Goal: Information Seeking & Learning: Learn about a topic

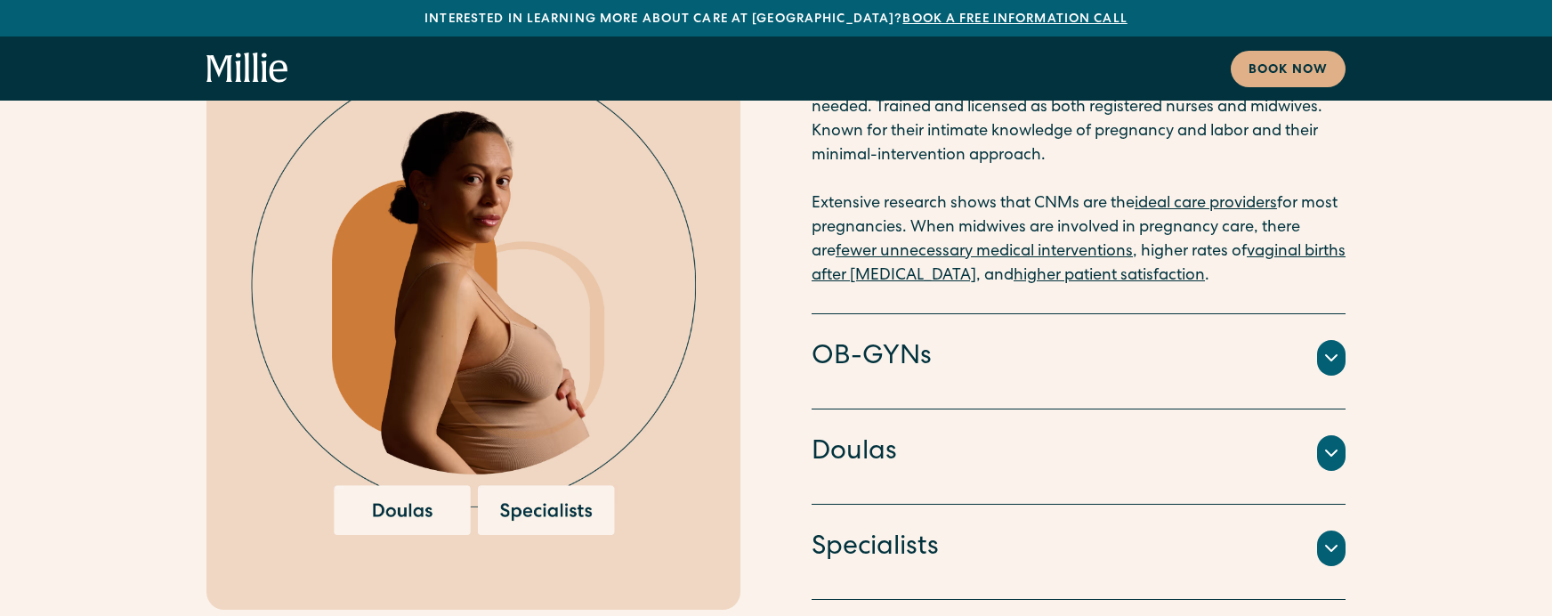
scroll to position [4235, 0]
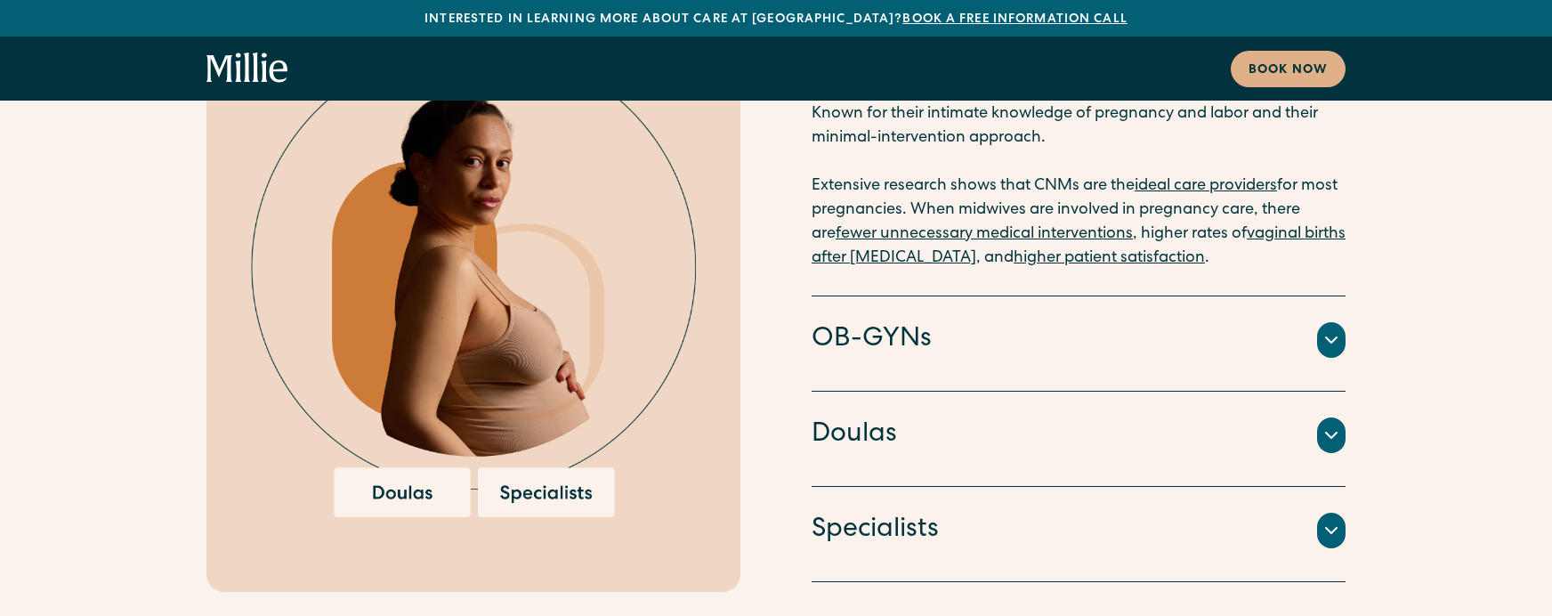
click at [871, 359] on div "Doctors and surgeons trained to perform [MEDICAL_DATA] sections, vacuum or forc…" at bounding box center [1079, 362] width 534 height 7
click at [873, 321] on h4 "OB-GYNs" at bounding box center [872, 339] width 120 height 37
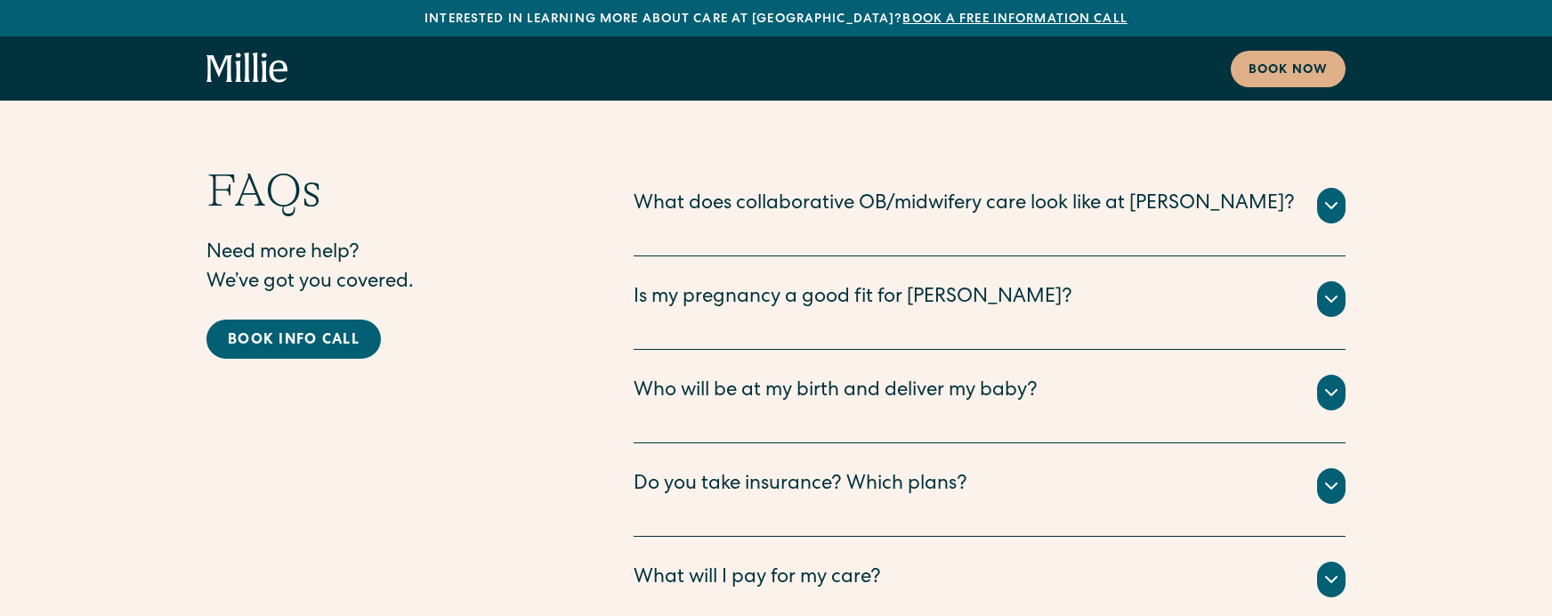
scroll to position [9417, 0]
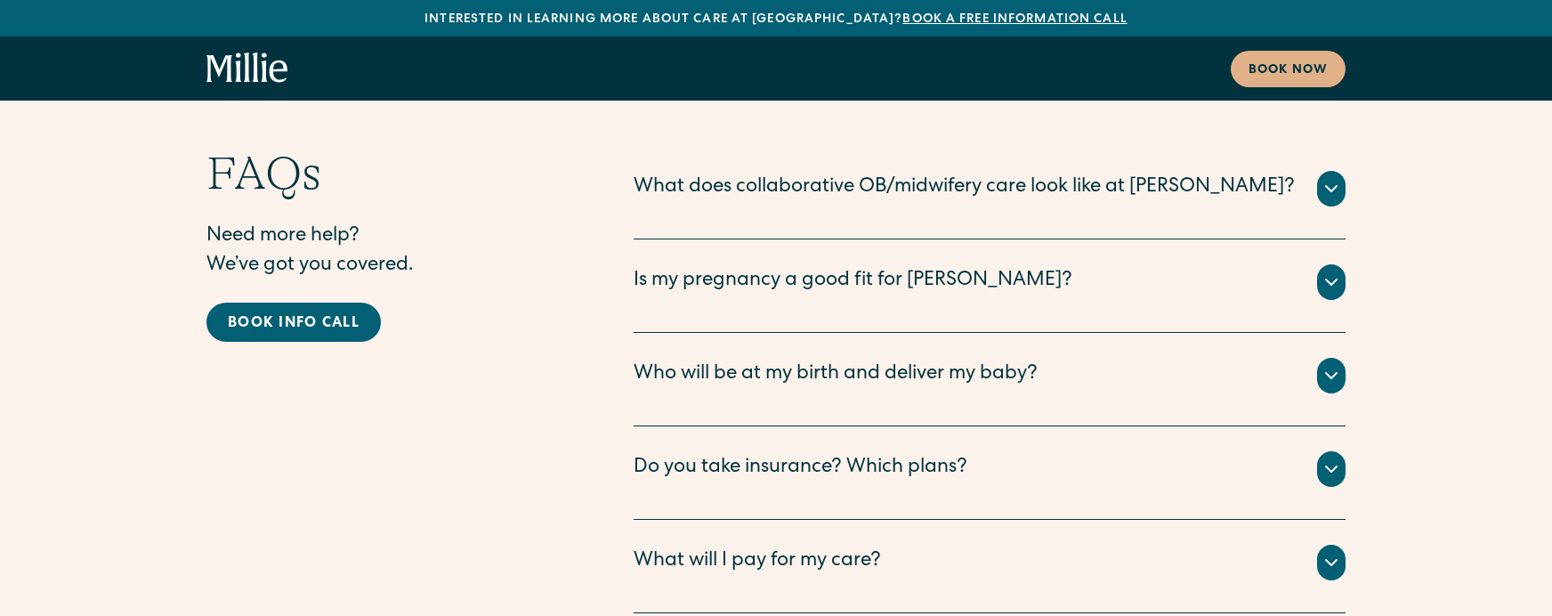
click at [756, 454] on div "Do you take insurance? Which plans?" at bounding box center [801, 468] width 334 height 29
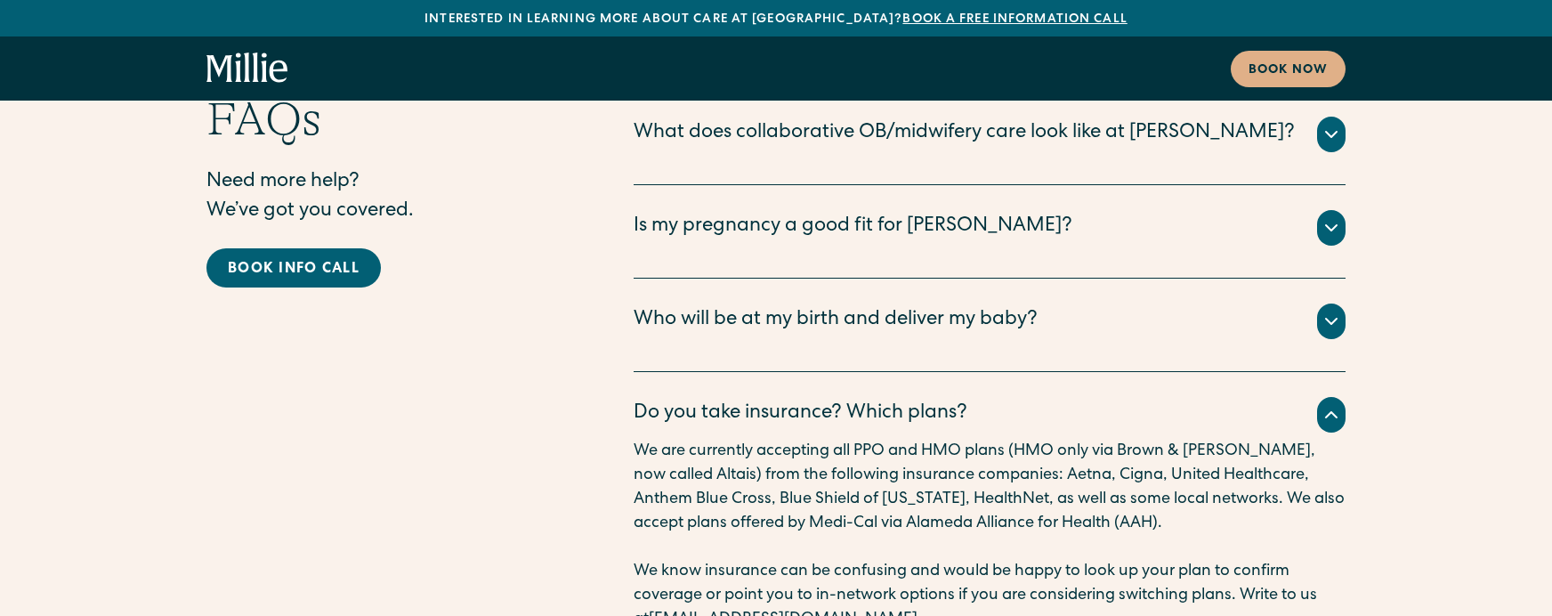
scroll to position [9473, 0]
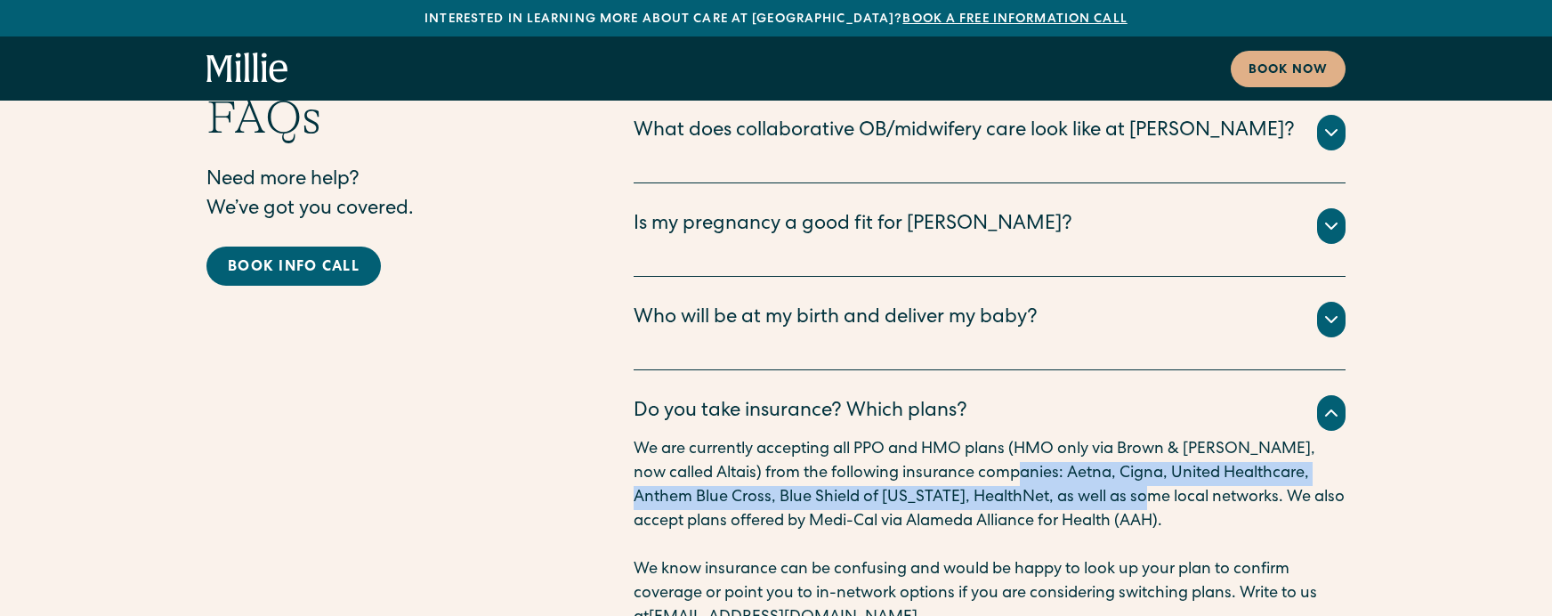
drag, startPoint x: 987, startPoint y: 343, endPoint x: 1099, endPoint y: 369, distance: 115.3
click at [1099, 438] on p "We are currently accepting all PPO and HMO plans (HMO only via Brown & [PERSON_…" at bounding box center [990, 486] width 712 height 96
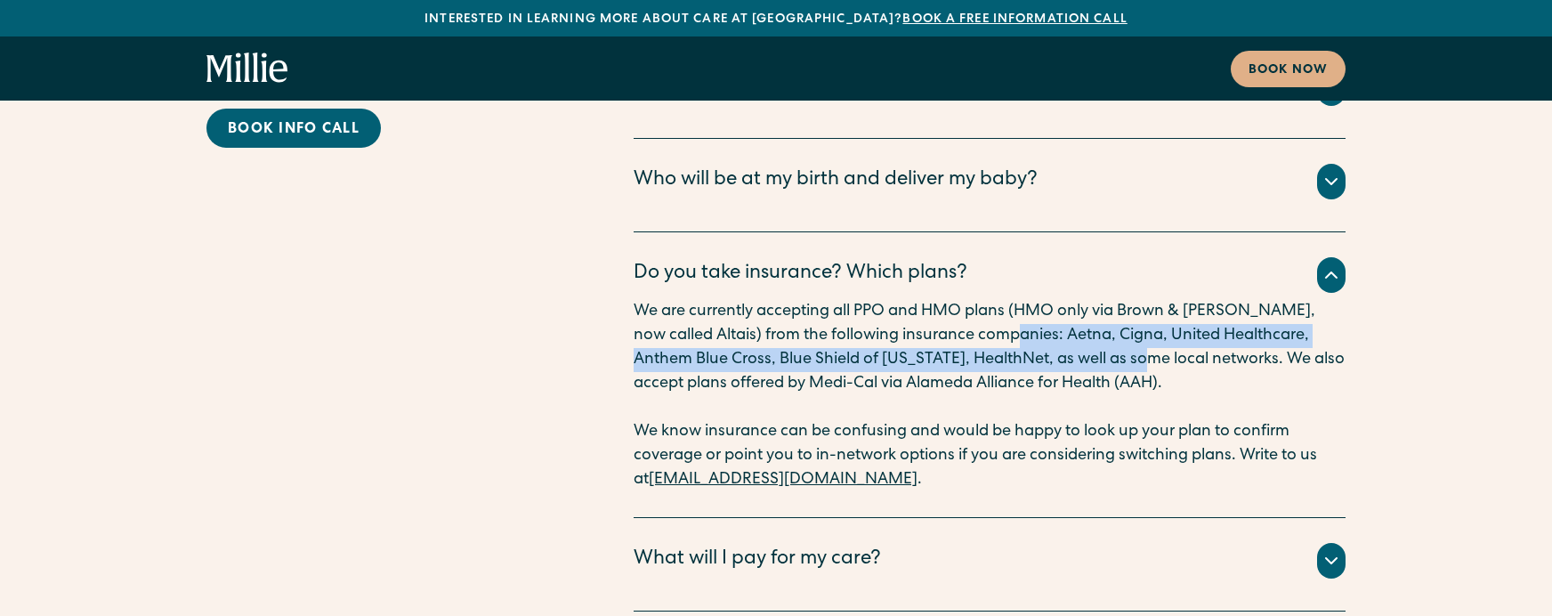
scroll to position [9615, 0]
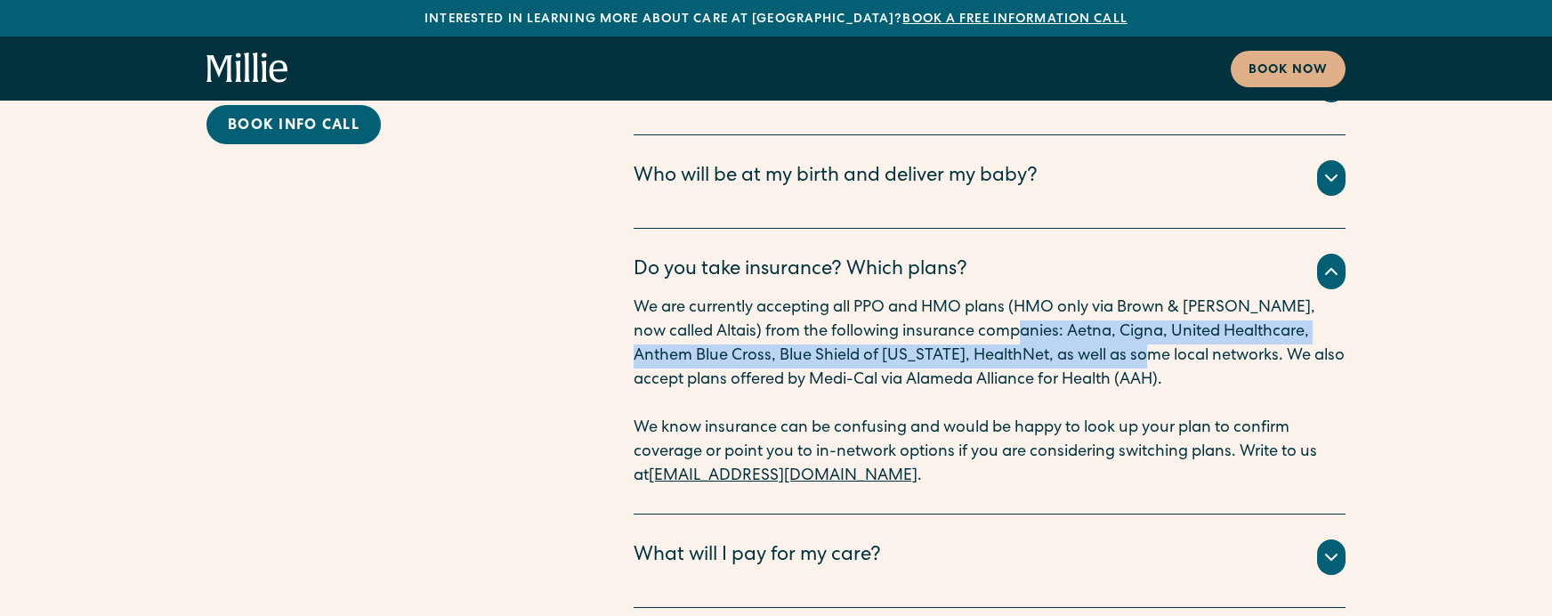
drag, startPoint x: 616, startPoint y: 345, endPoint x: 871, endPoint y: 347, distance: 255.5
click at [871, 347] on div "FAQs Need more help? We’ve got you covered. Book info call What does collaborat…" at bounding box center [775, 278] width 1139 height 660
copy link "[EMAIL_ADDRESS][DOMAIN_NAME]"
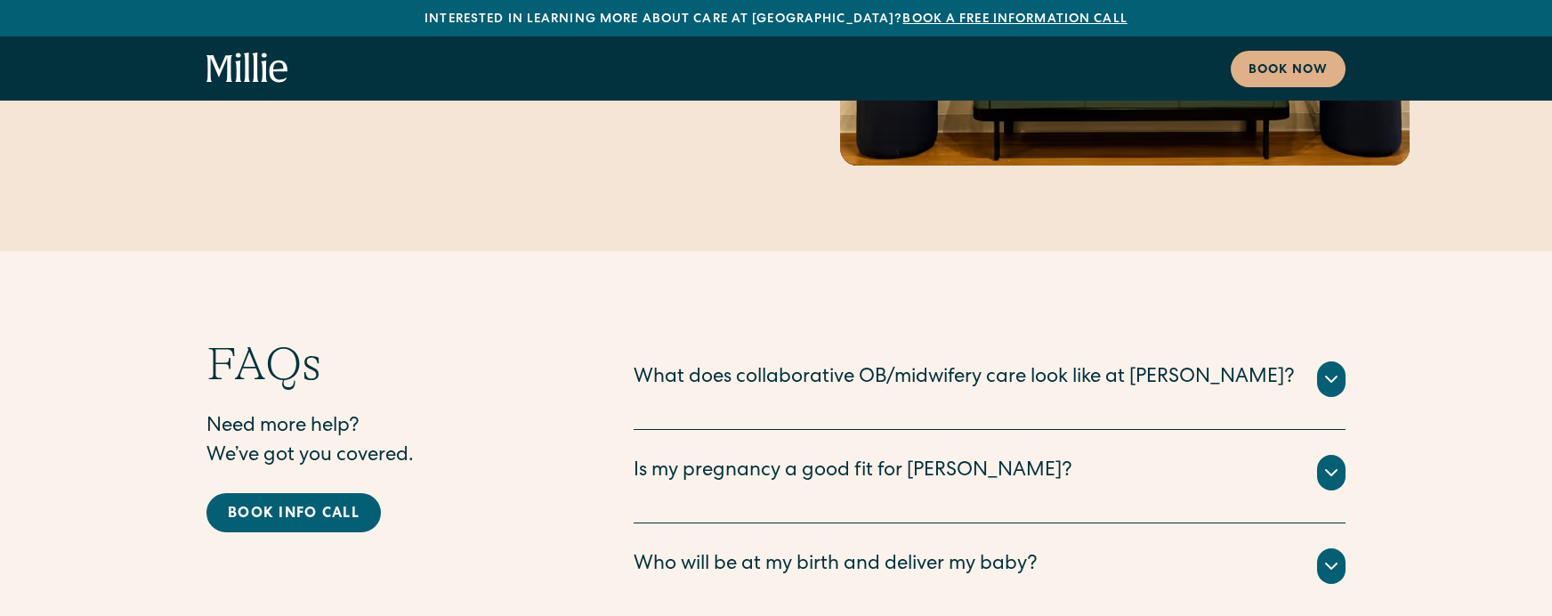
scroll to position [9219, 0]
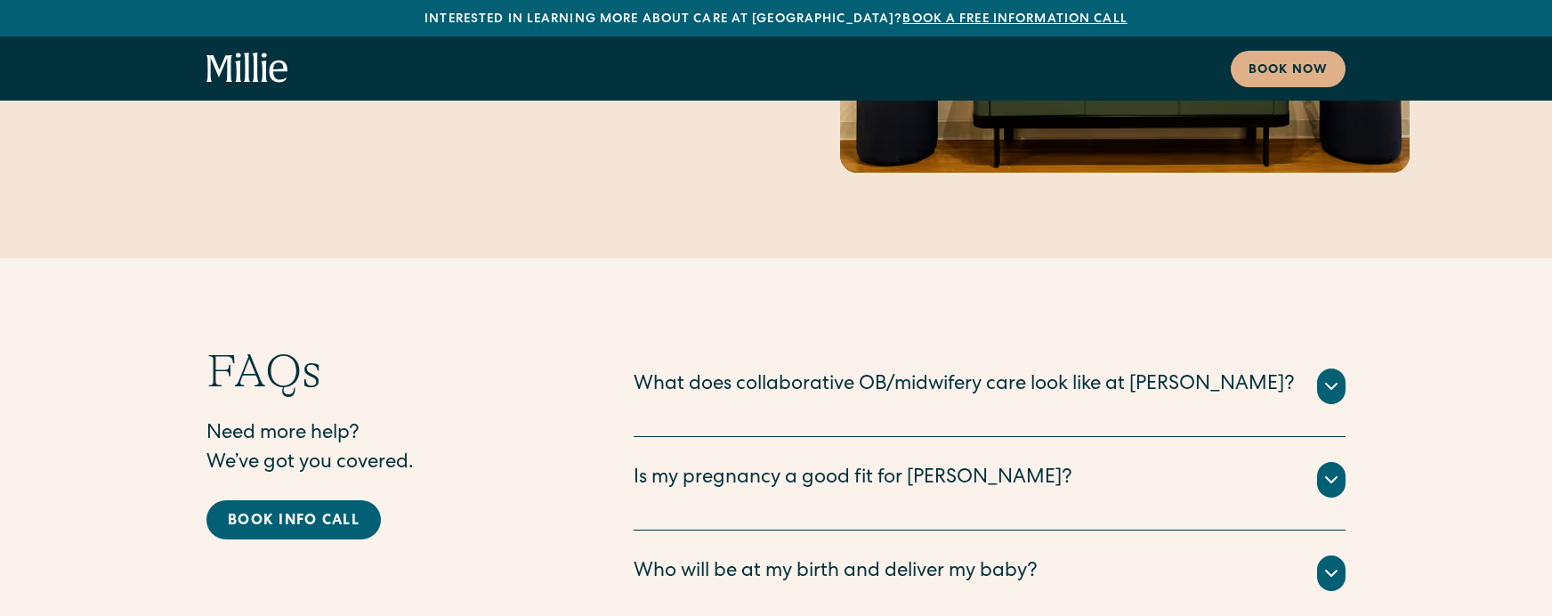
click at [820, 371] on div "What does collaborative OB/midwifery care look like at [PERSON_NAME]?" at bounding box center [964, 385] width 661 height 29
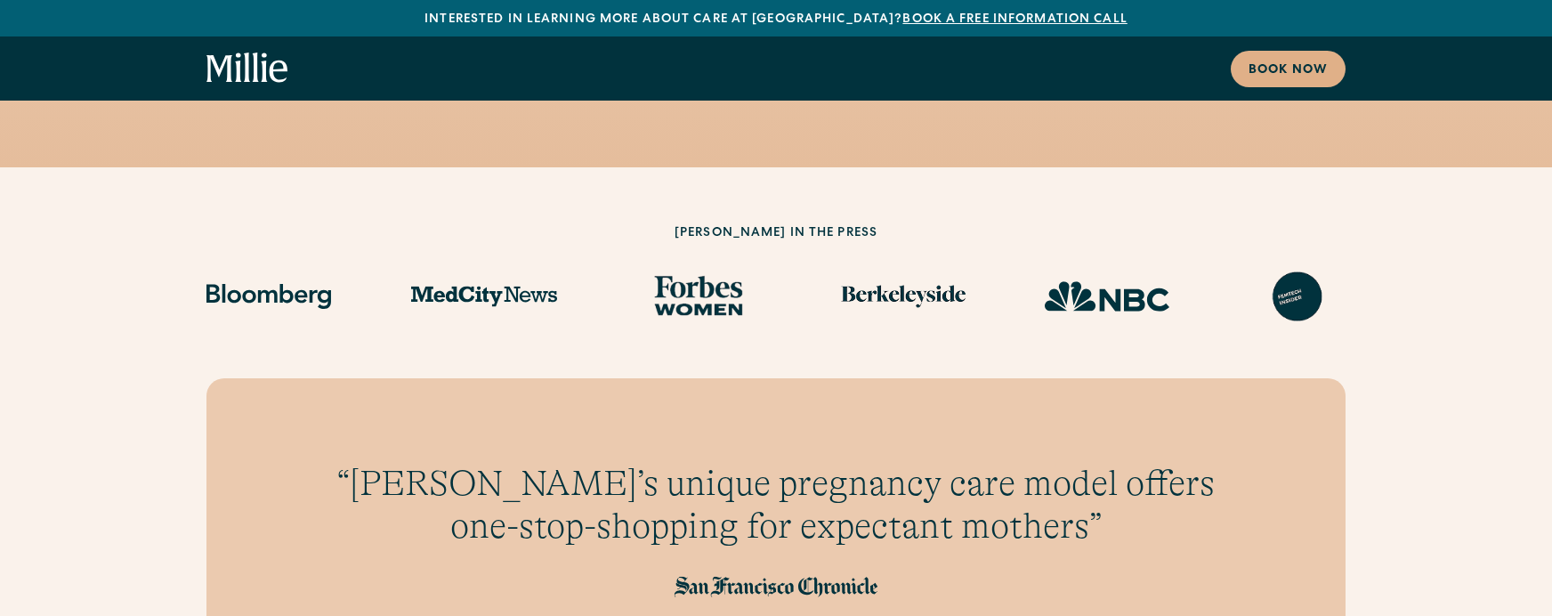
scroll to position [3752, 0]
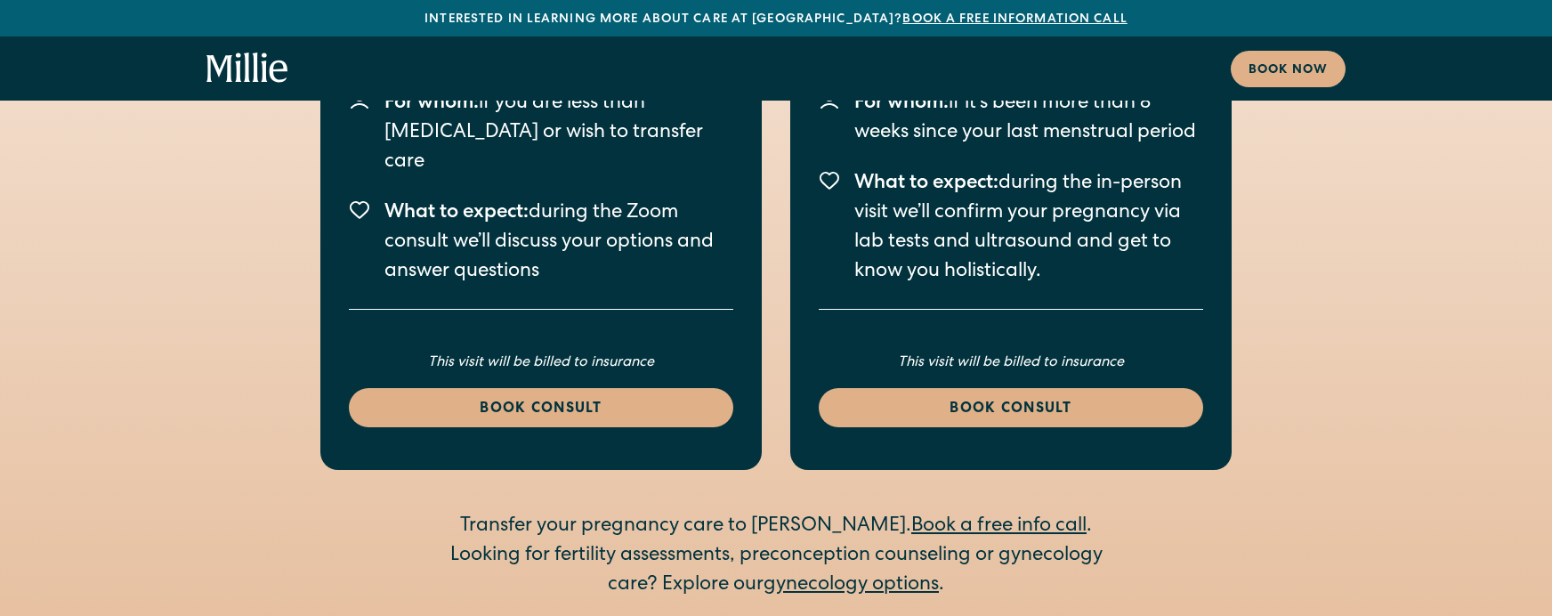
scroll to position [9445, 0]
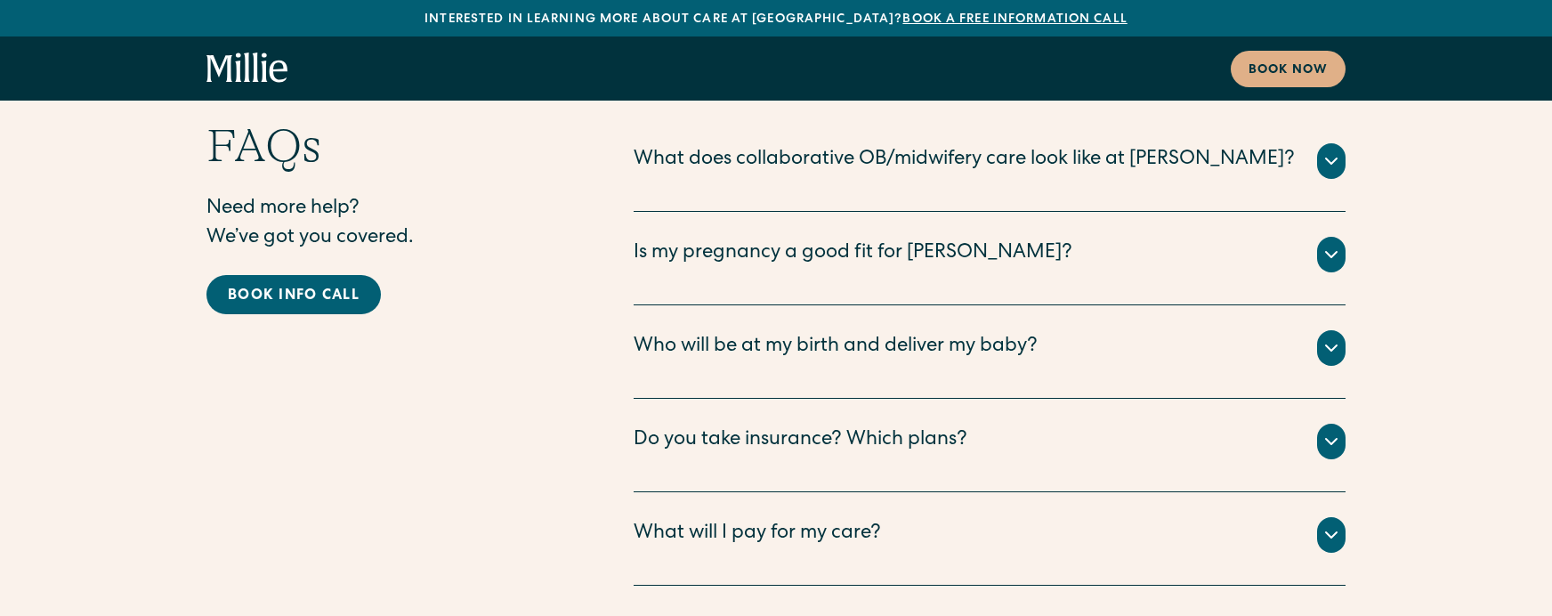
click at [819, 426] on div "Do you take insurance? Which plans?" at bounding box center [801, 440] width 334 height 29
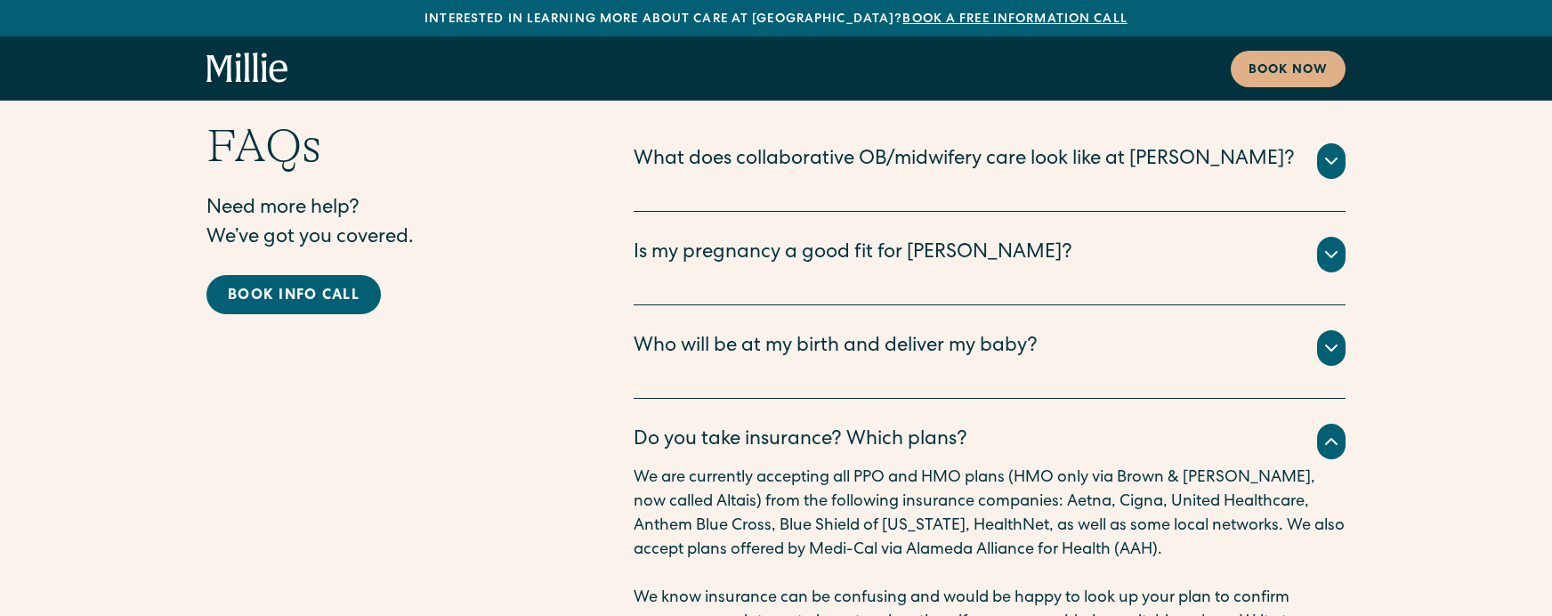
scroll to position [9463, 0]
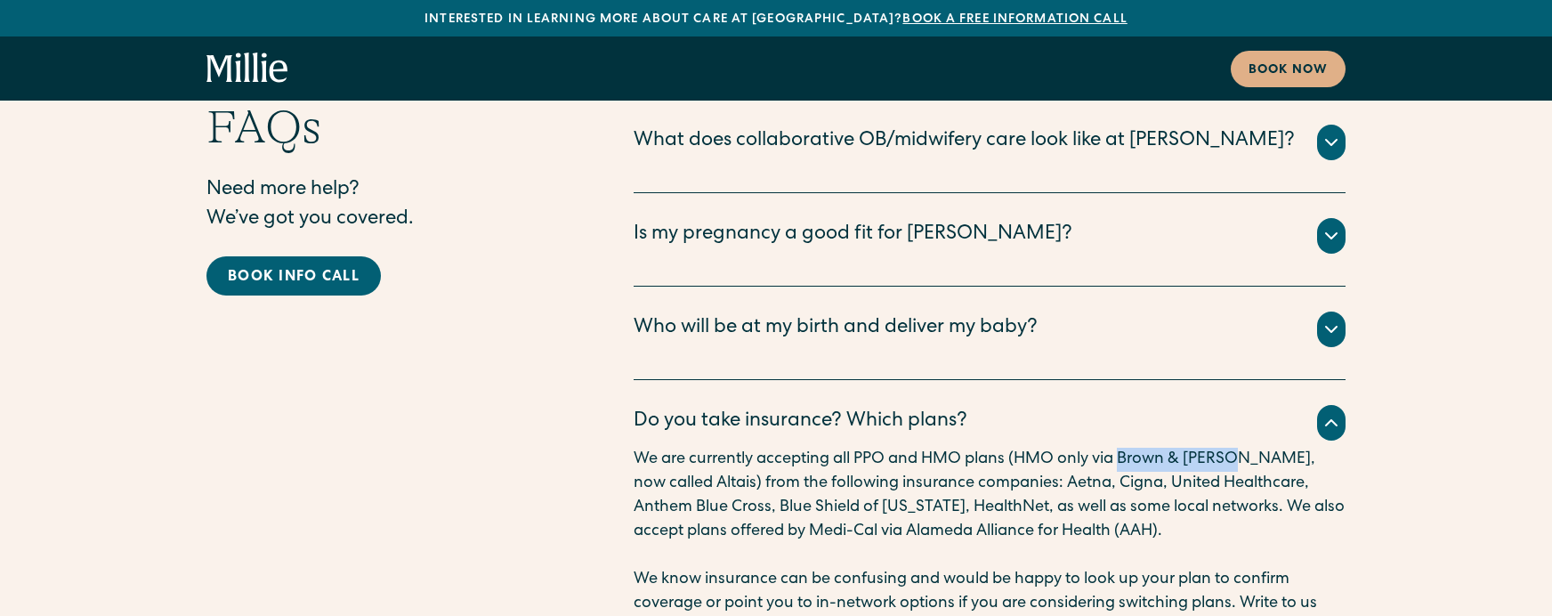
drag, startPoint x: 1123, startPoint y: 324, endPoint x: 1240, endPoint y: 324, distance: 116.6
click at [1240, 448] on p "We are currently accepting all PPO and HMO plans (HMO only via Brown & [PERSON_…" at bounding box center [990, 496] width 712 height 96
copy p "Brown & Toland"
